Goal: Transaction & Acquisition: Purchase product/service

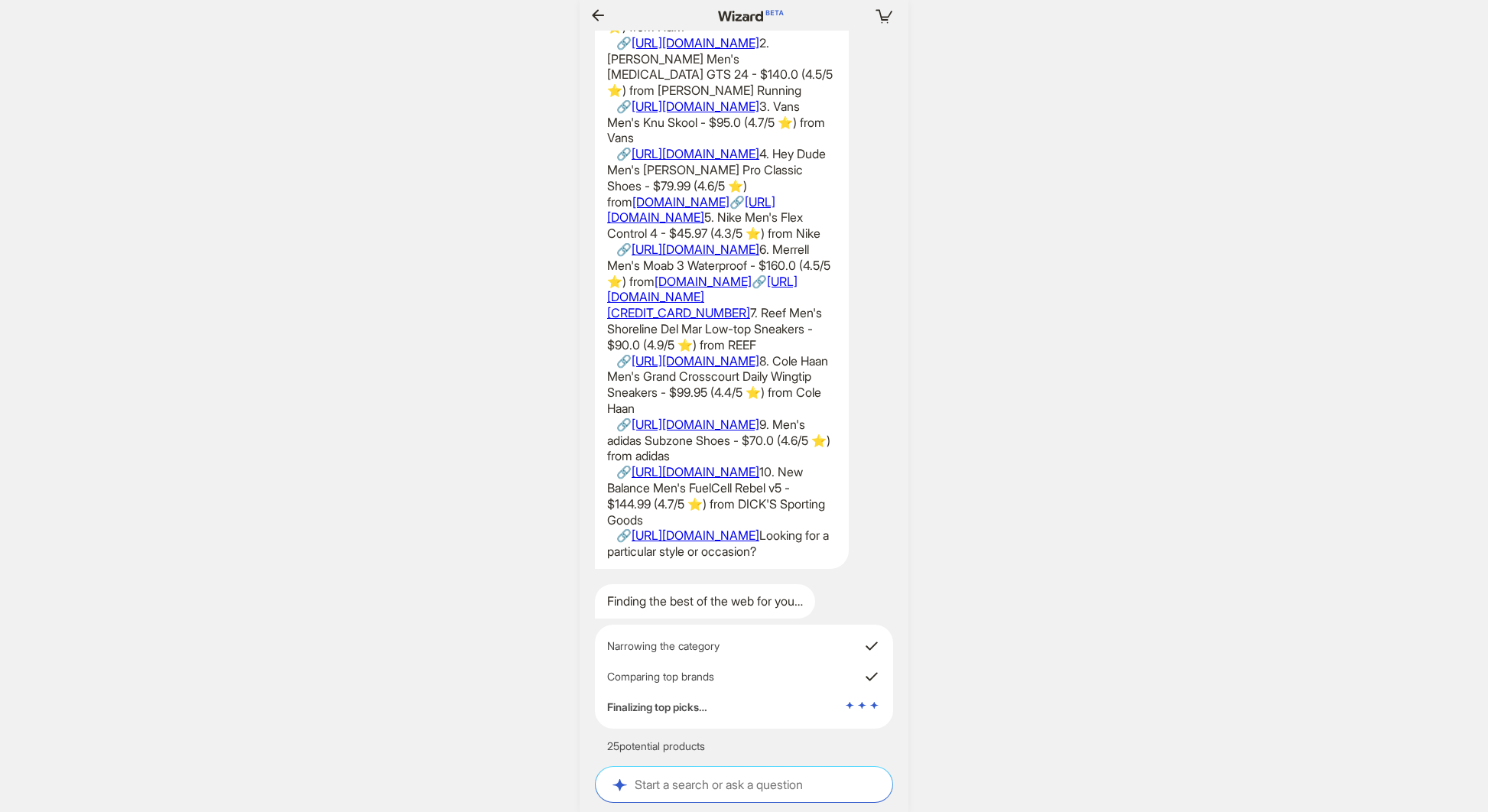
scroll to position [0, 1629]
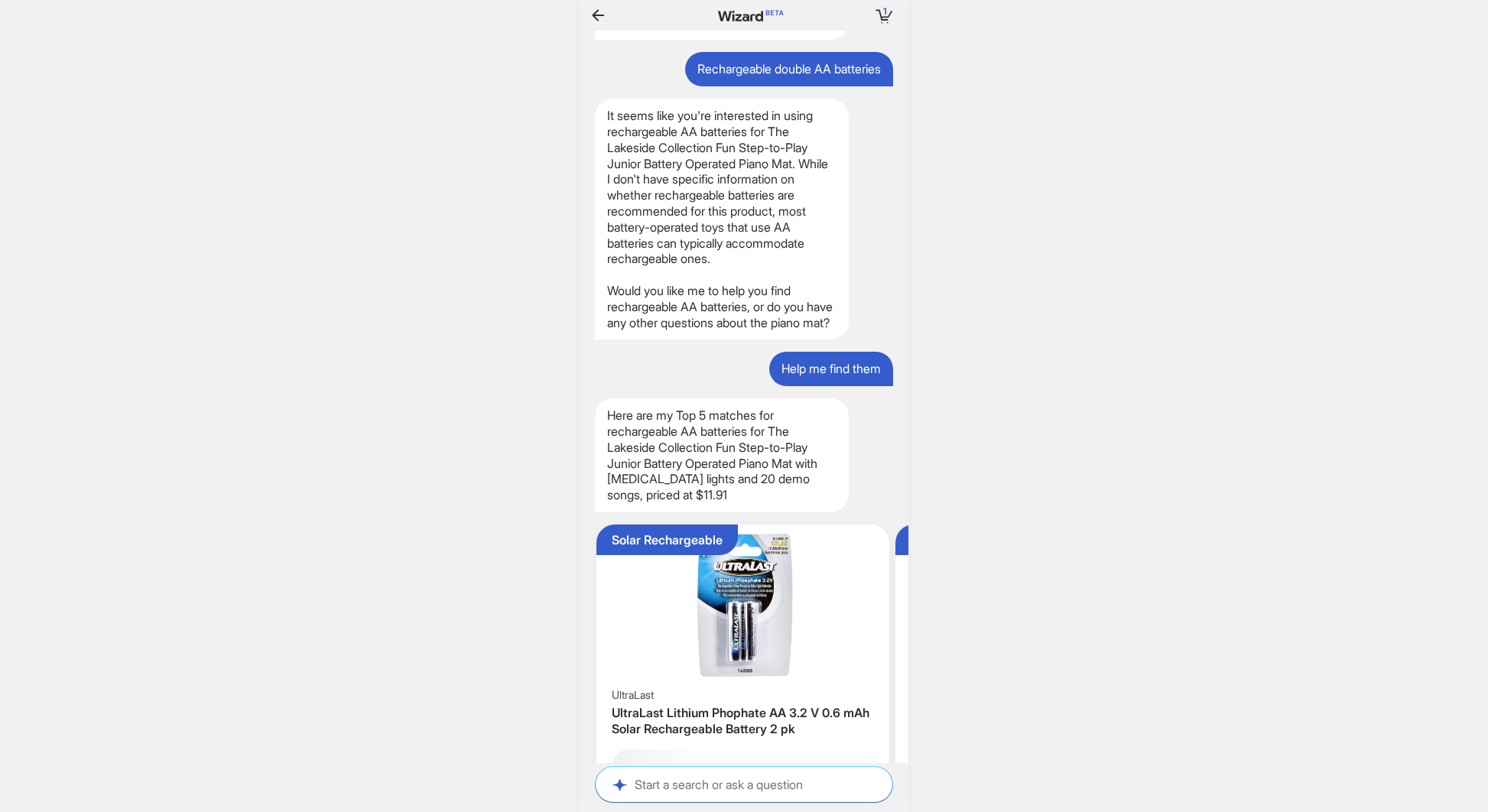
scroll to position [0, 1542]
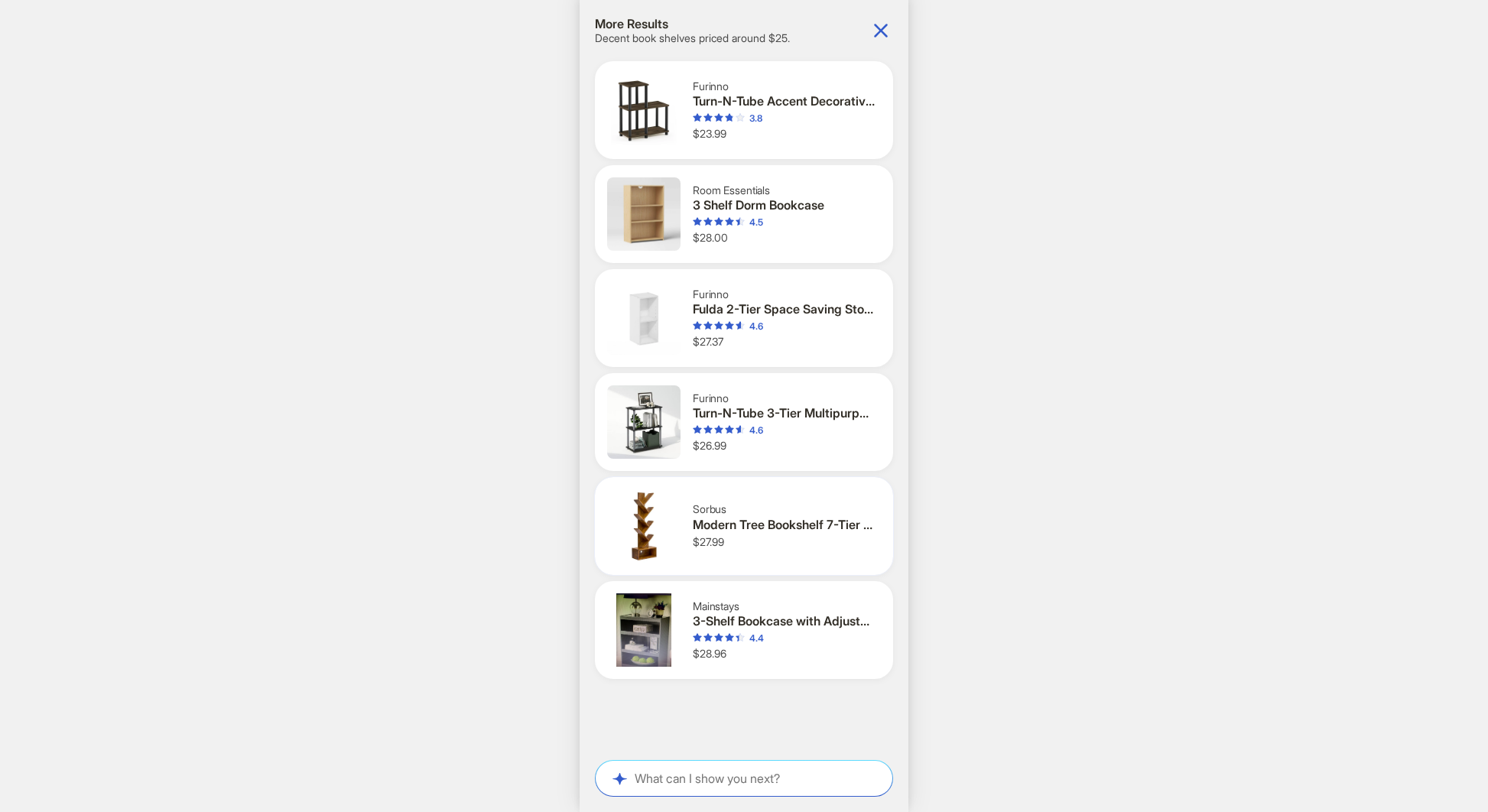
click at [763, 534] on div "Sorbus Modern Tree Bookshelf 7-Tier Zigzag Bookcase with Drawer $27.99" at bounding box center [787, 526] width 188 height 47
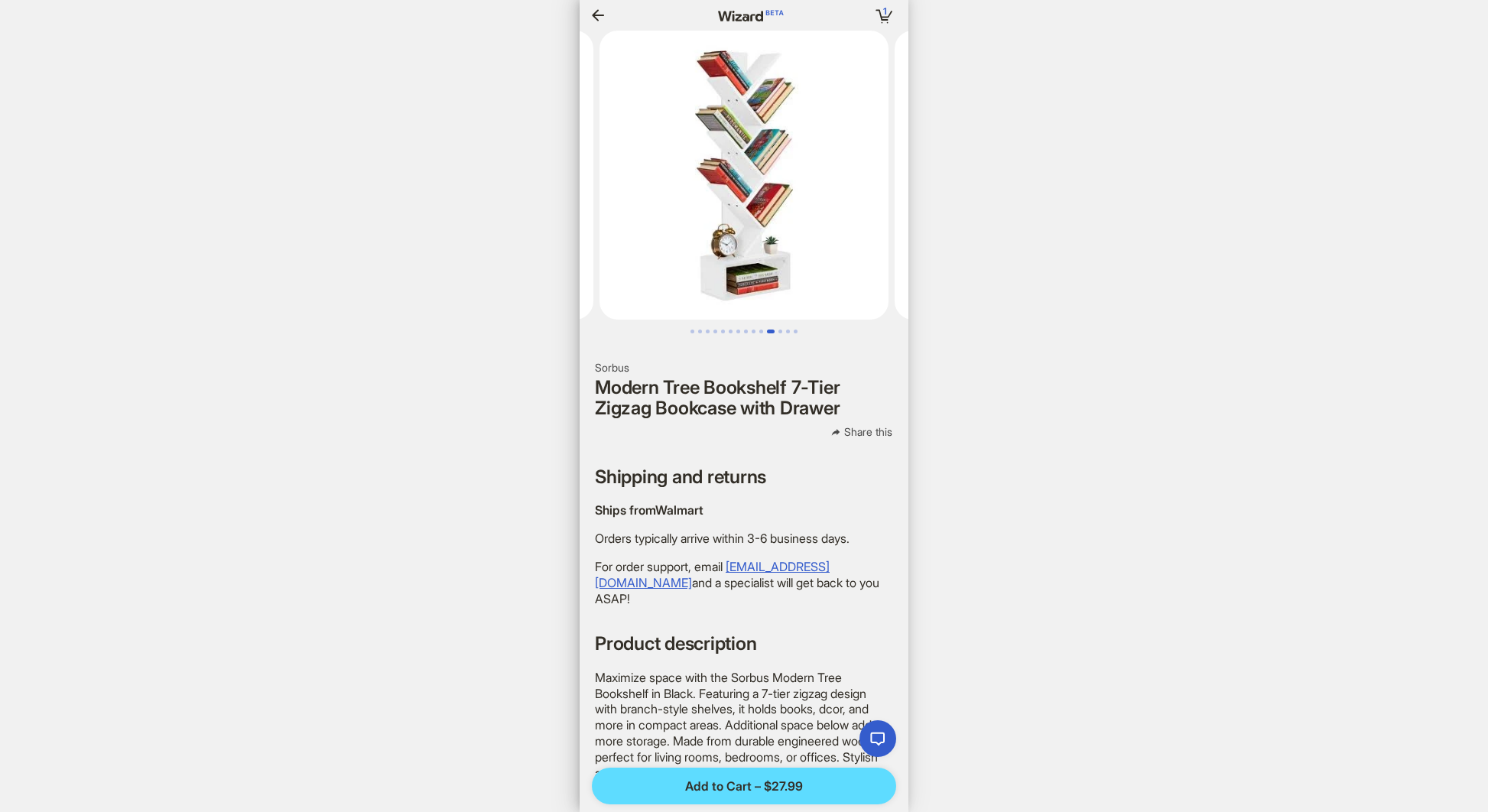
scroll to position [0, 1515]
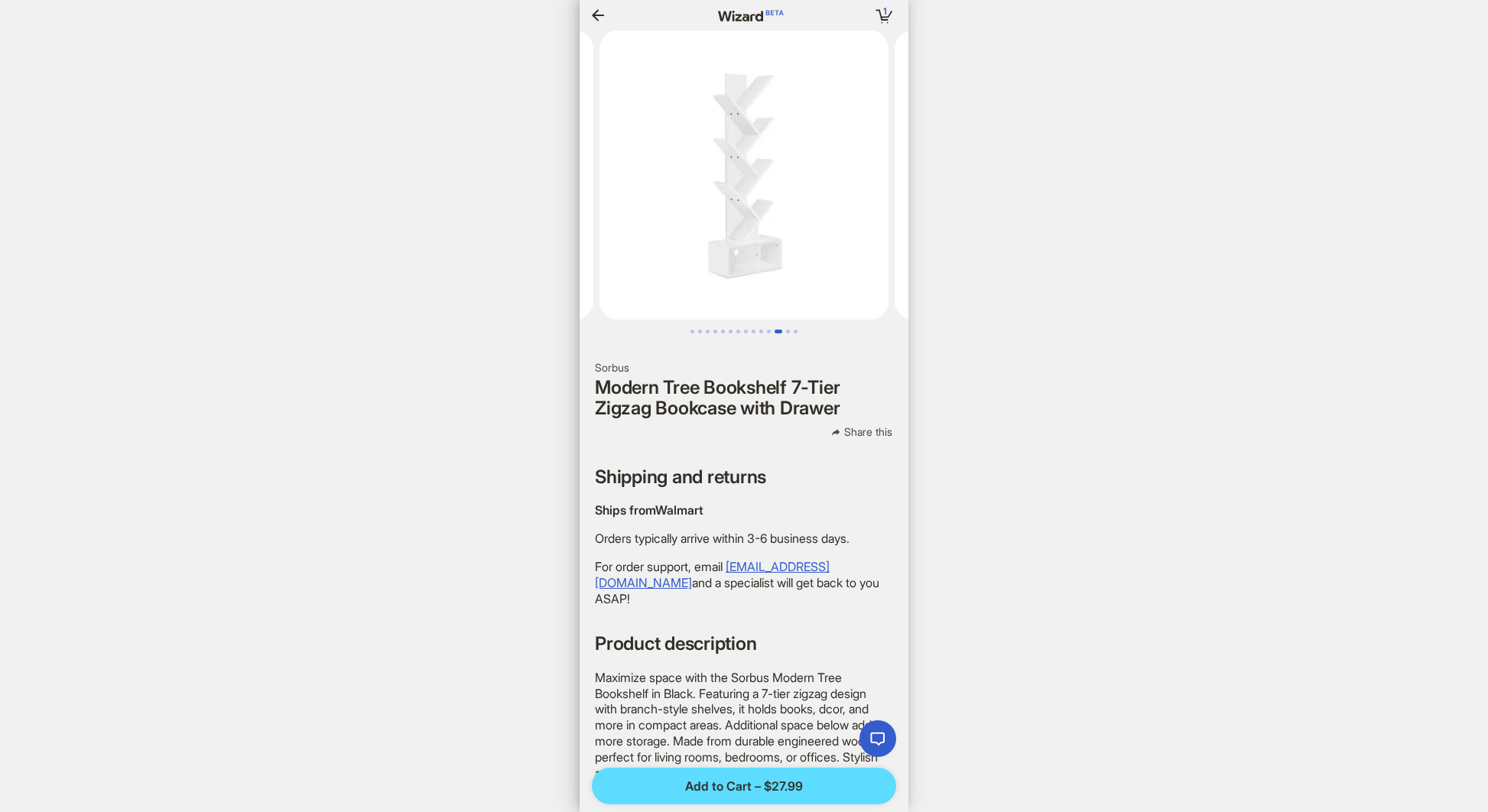
scroll to position [0, 1841]
click at [598, 17] on icon "button" at bounding box center [598, 16] width 19 height 19
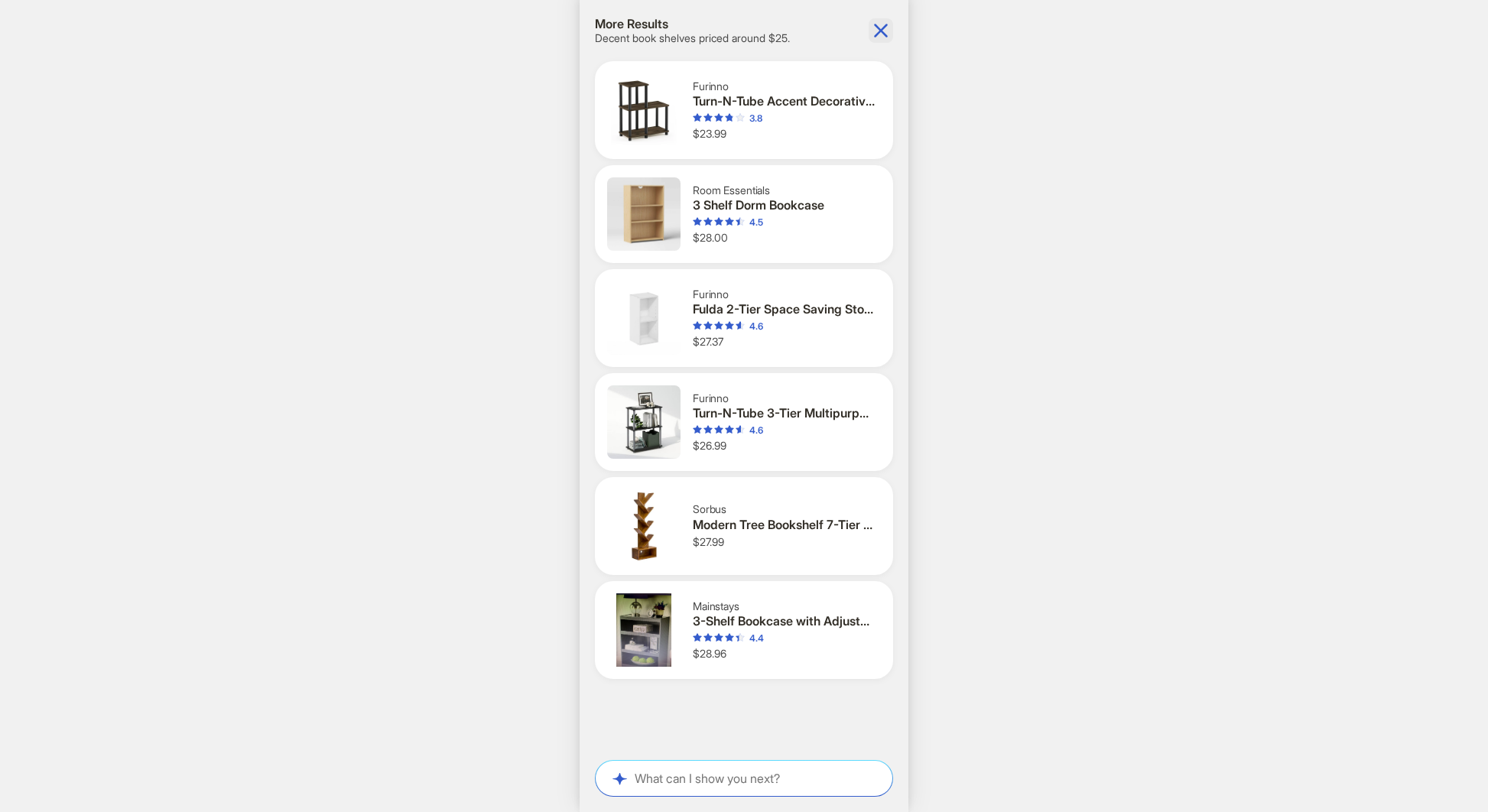
click at [882, 28] on icon "button" at bounding box center [881, 30] width 14 height 14
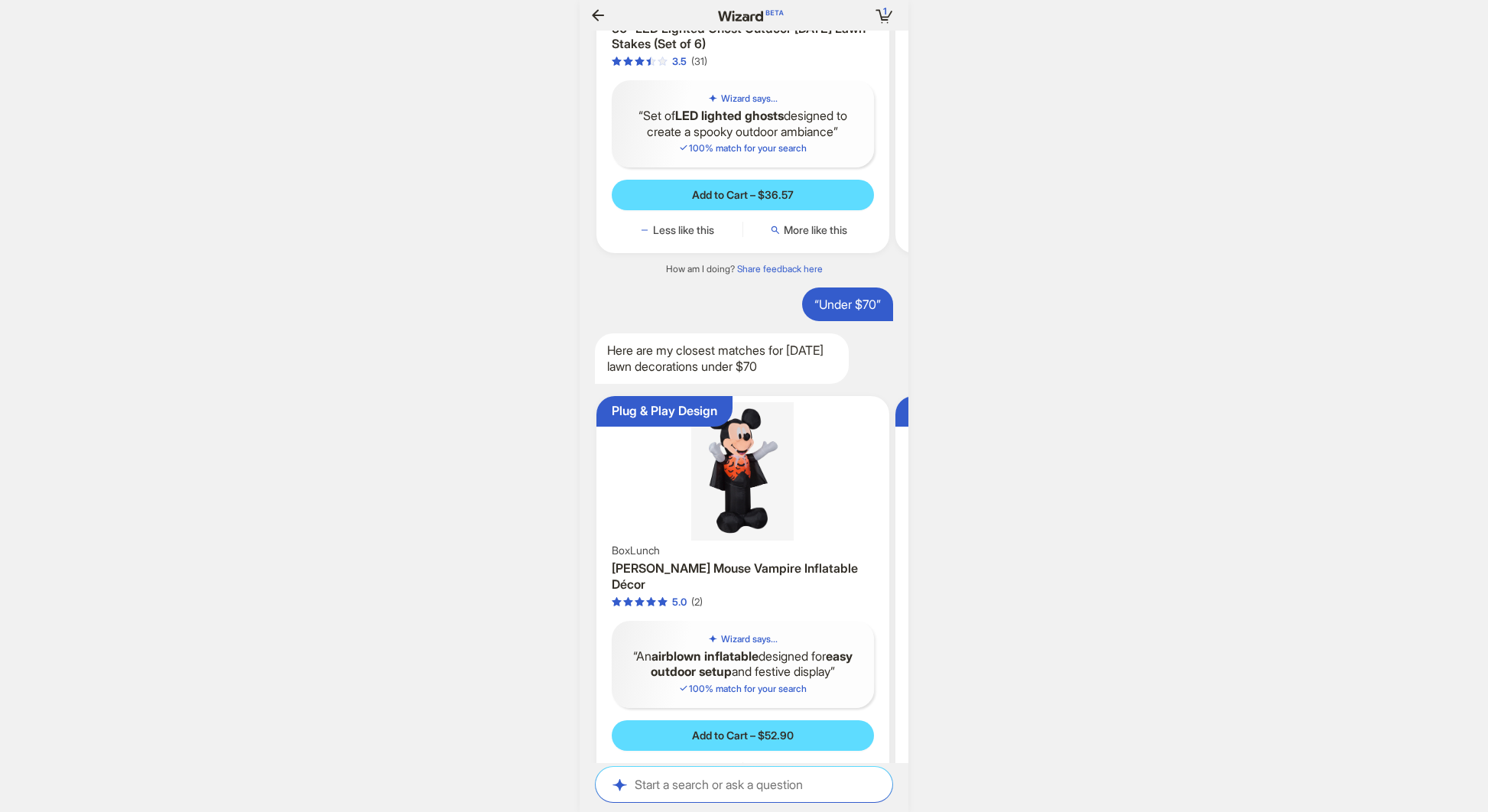
scroll to position [0, 1444]
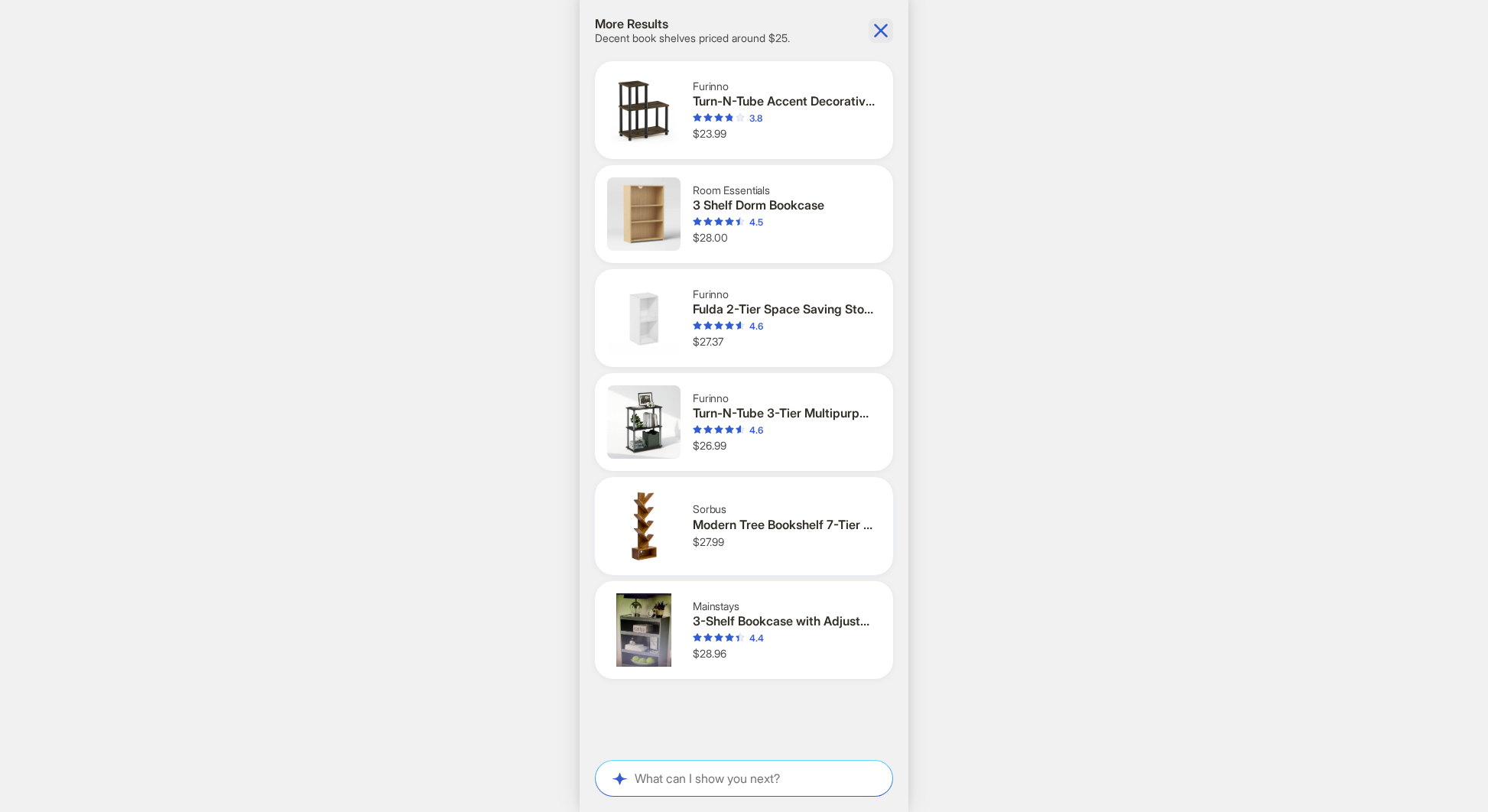
click at [728, 518] on div "Modern Tree Bookshelf 7-Tier Zigzag Bookcase with Drawer" at bounding box center [784, 524] width 182 height 16
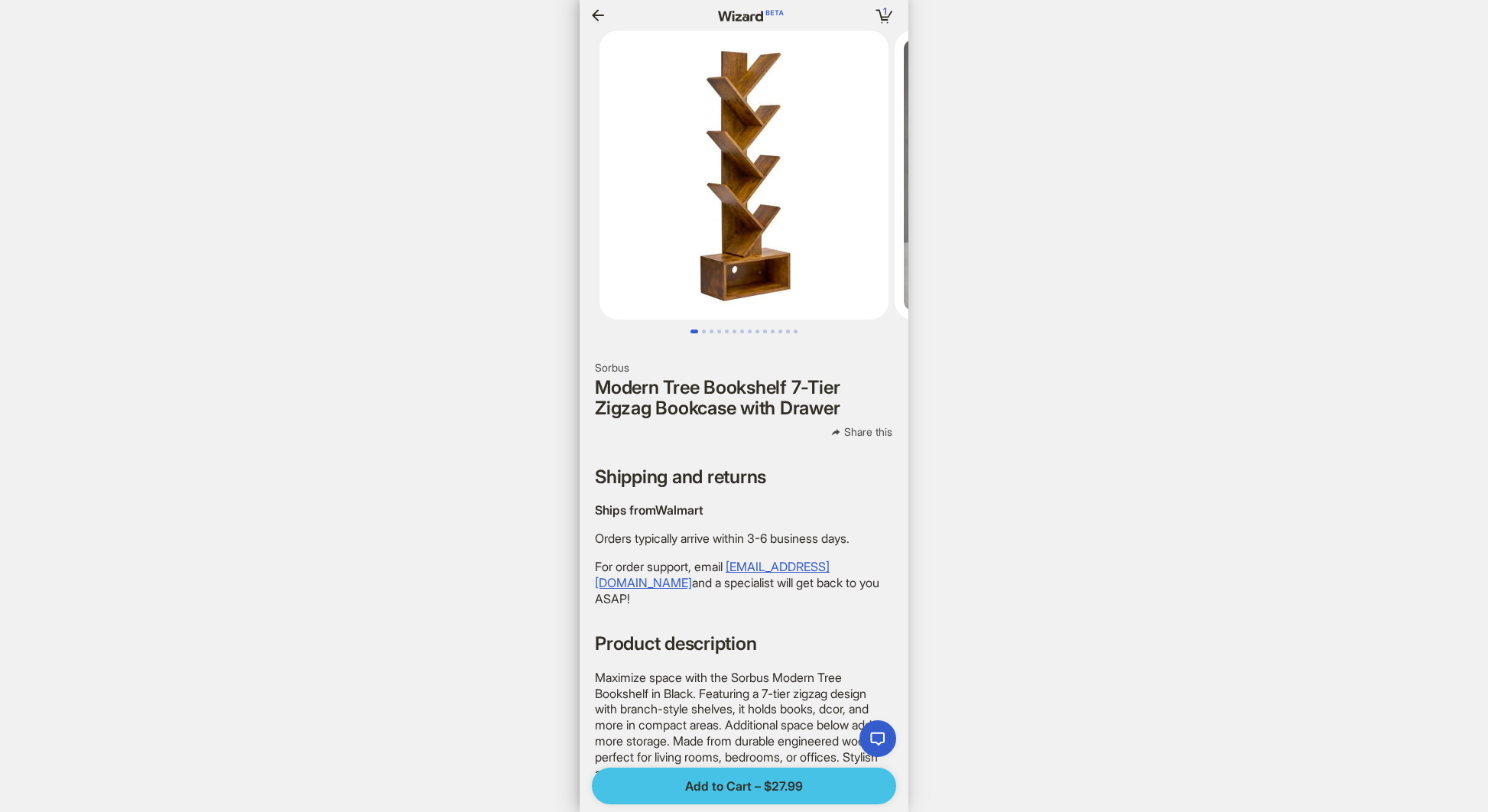
scroll to position [0, 1734]
click at [736, 789] on span "Add to Cart – $27.99" at bounding box center [744, 786] width 117 height 16
click at [732, 795] on button "Add to Cart – $27.99" at bounding box center [744, 786] width 304 height 37
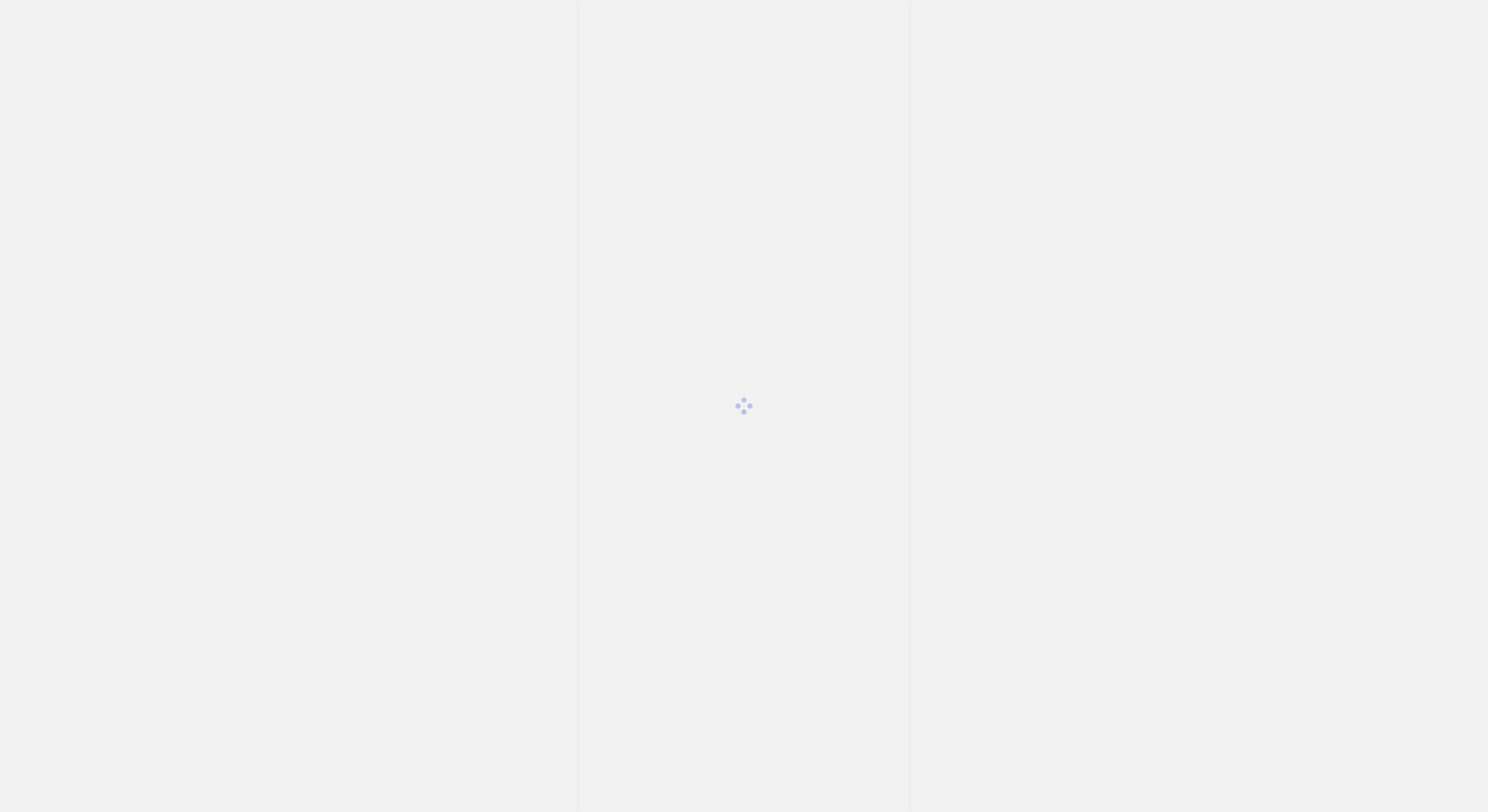
scroll to position [3049, 0]
type input "*"
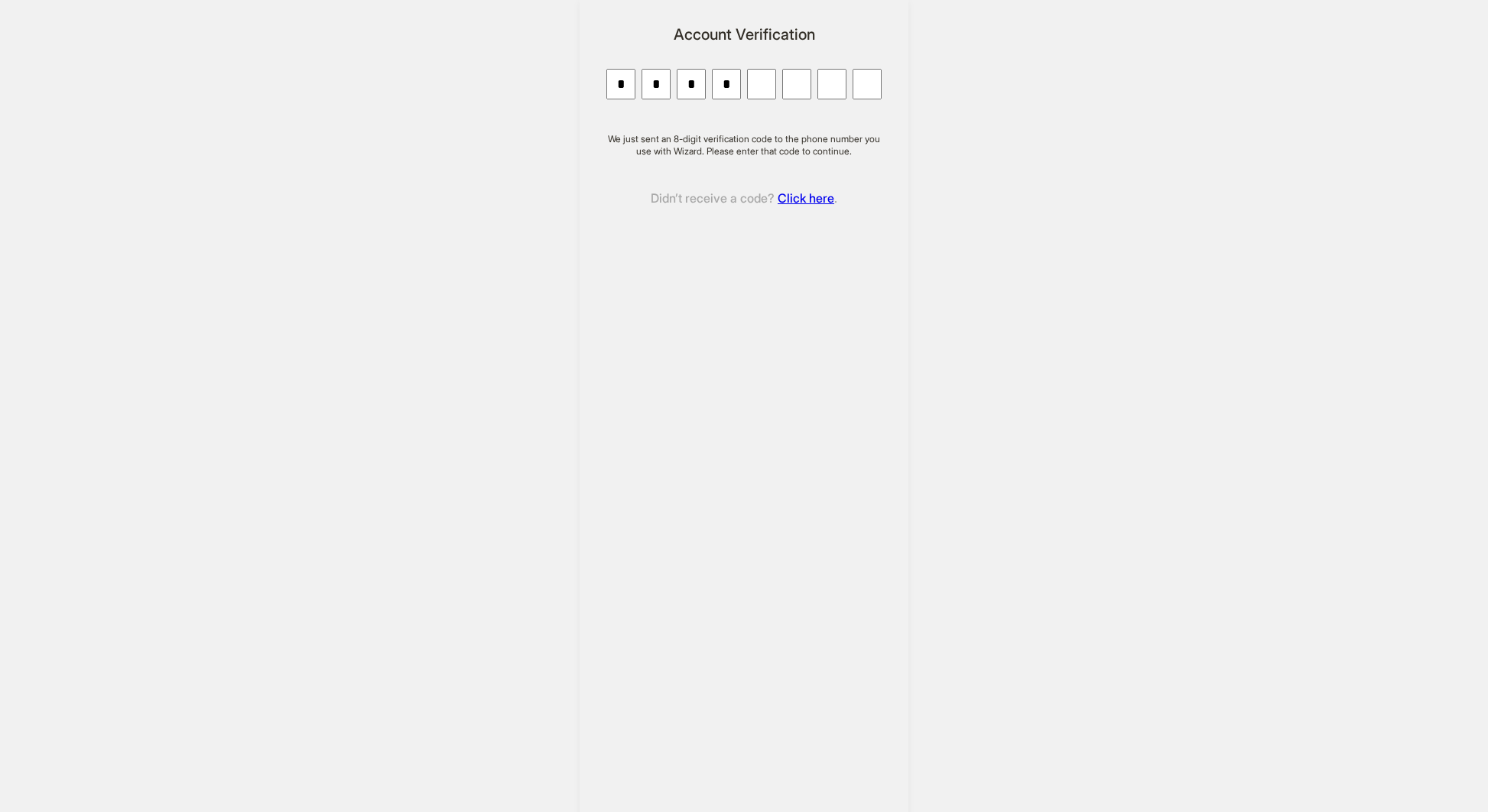
type input "*"
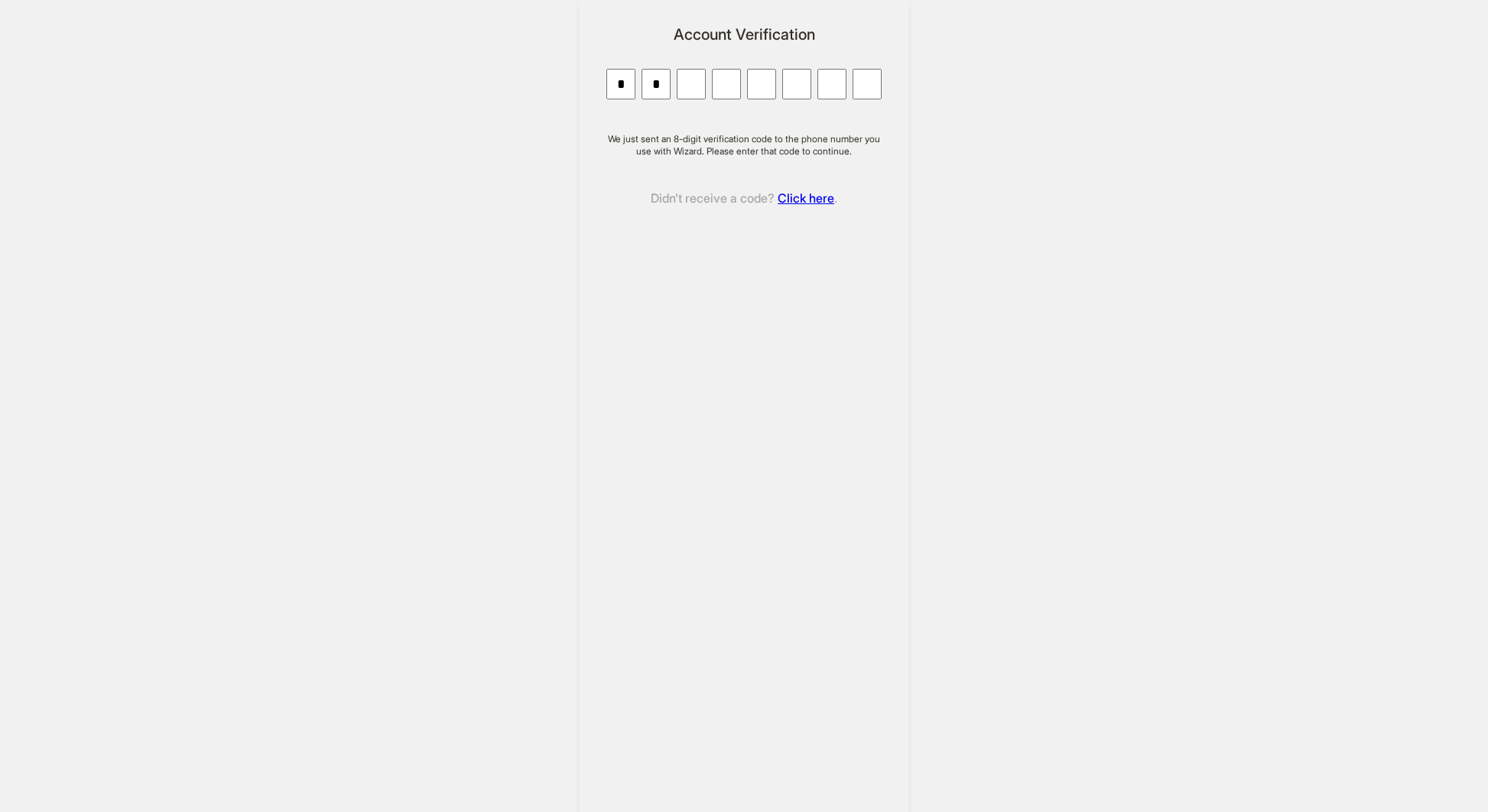
type input "*"
